Goal: Information Seeking & Learning: Learn about a topic

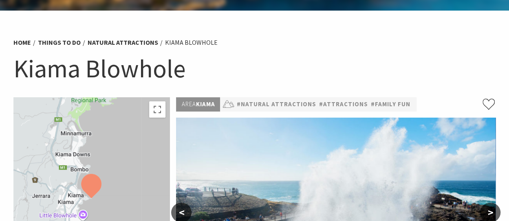
scroll to position [30, 0]
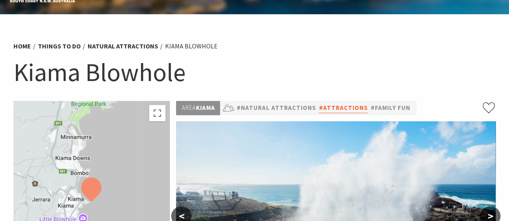
click at [330, 108] on link "#Attractions" at bounding box center [343, 108] width 49 height 10
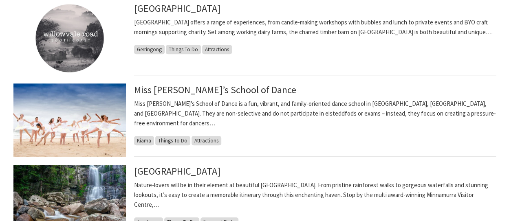
scroll to position [331, 0]
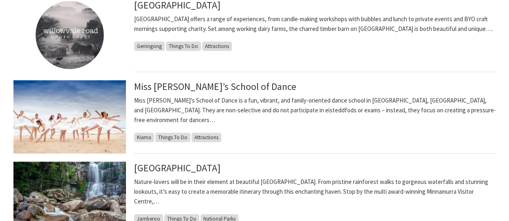
drag, startPoint x: 511, startPoint y: 20, endPoint x: 514, endPoint y: 74, distance: 54.3
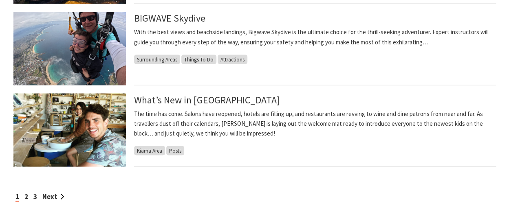
scroll to position [740, 0]
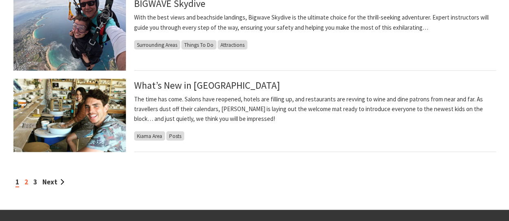
click at [25, 183] on link "2" at bounding box center [26, 181] width 4 height 9
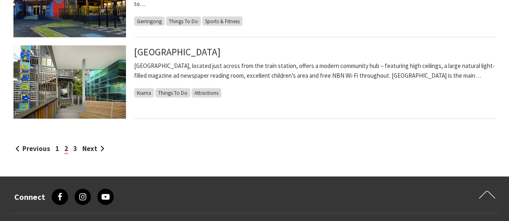
scroll to position [781, 0]
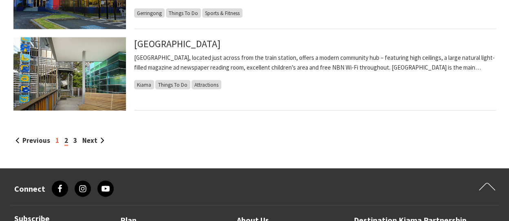
click at [57, 141] on link "1" at bounding box center [57, 140] width 4 height 9
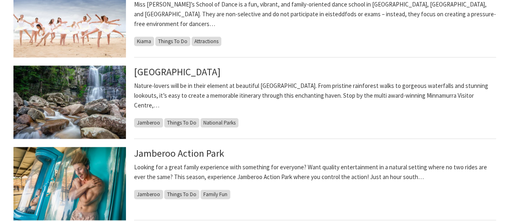
scroll to position [432, 0]
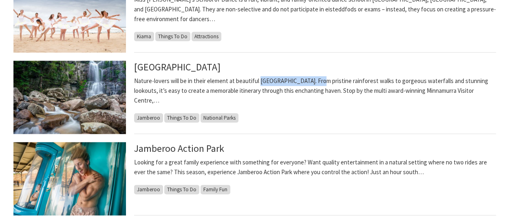
drag, startPoint x: 260, startPoint y: 80, endPoint x: 321, endPoint y: 81, distance: 60.7
click at [321, 81] on p "Nature-lovers will be in their element at beautiful [GEOGRAPHIC_DATA]. From pri…" at bounding box center [315, 90] width 362 height 29
copy p "[GEOGRAPHIC_DATA]"
